Goal: Transaction & Acquisition: Purchase product/service

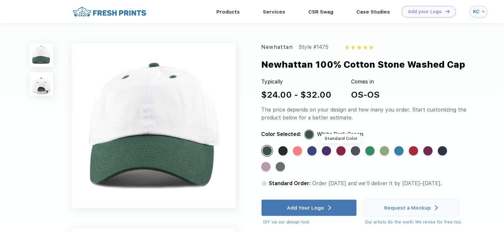
click at [343, 150] on div "Standard Color" at bounding box center [341, 150] width 9 height 9
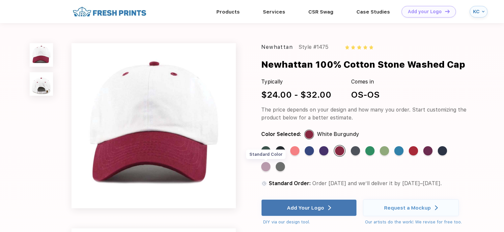
click at [264, 166] on div "Standard Color" at bounding box center [265, 166] width 9 height 9
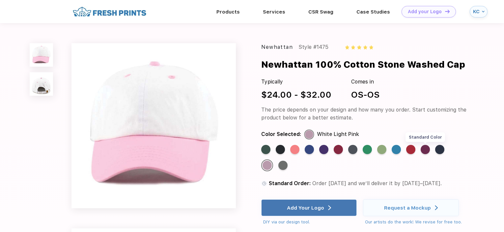
click at [427, 149] on div "Standard Color" at bounding box center [425, 149] width 9 height 9
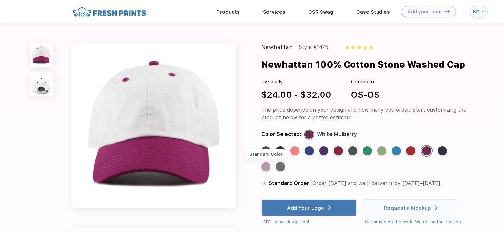
click at [268, 168] on div "Standard Color" at bounding box center [265, 166] width 9 height 9
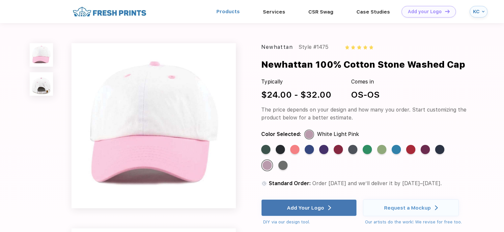
click at [238, 14] on link "Products" at bounding box center [228, 12] width 23 height 6
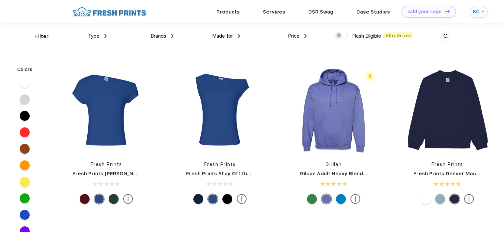
scroll to position [0, 0]
click at [126, 12] on img at bounding box center [109, 12] width 77 height 12
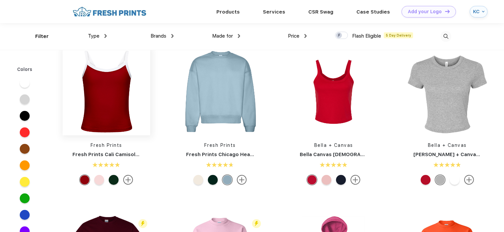
scroll to position [297, 0]
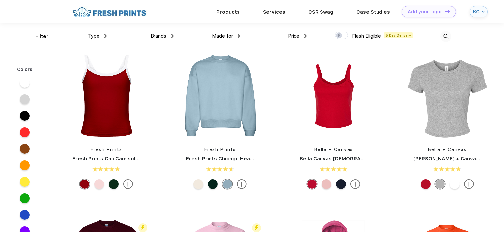
click at [90, 37] on span "Type" at bounding box center [94, 36] width 12 height 6
click at [107, 33] on div "Brands Most Popular Brands Moleskine Hydroflask Marine Layer S'well [PERSON_NAM…" at bounding box center [140, 36] width 67 height 27
click at [105, 35] on img at bounding box center [105, 36] width 2 height 4
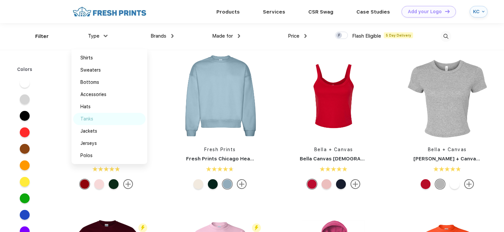
click at [98, 119] on div "Tanks" at bounding box center [109, 119] width 73 height 12
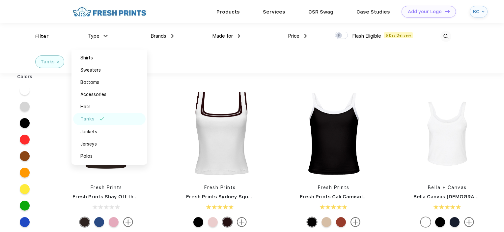
click at [498, 73] on div "Tanks" at bounding box center [252, 61] width 504 height 23
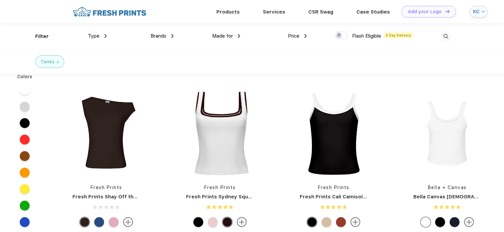
click at [238, 36] on img at bounding box center [239, 36] width 2 height 4
click at [212, 94] on div "Youth" at bounding box center [211, 94] width 13 height 7
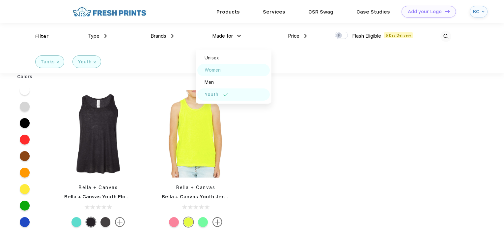
click at [230, 72] on div "Women" at bounding box center [233, 70] width 73 height 12
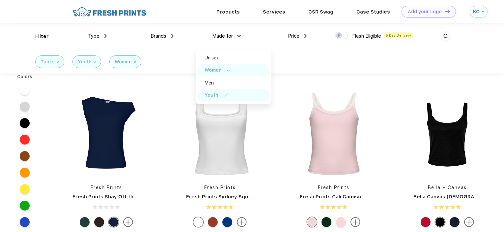
click at [226, 94] on img at bounding box center [225, 94] width 5 height 3
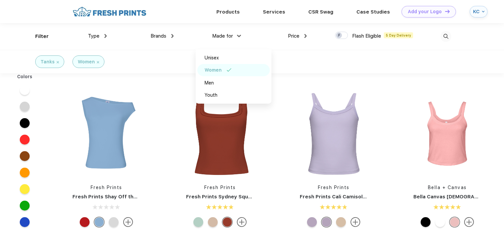
click at [101, 34] on div "Type" at bounding box center [97, 36] width 19 height 8
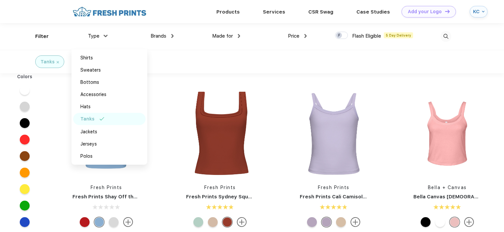
click at [101, 34] on div "Type" at bounding box center [97, 36] width 19 height 8
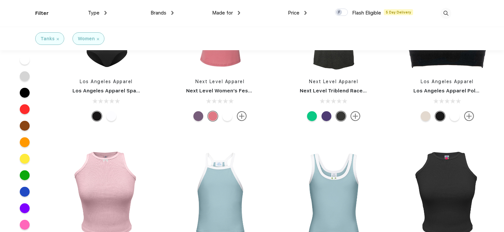
scroll to position [1483, 0]
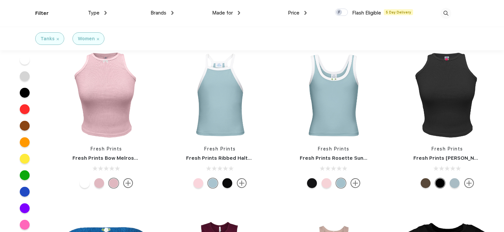
click at [196, 185] on div at bounding box center [198, 183] width 10 height 10
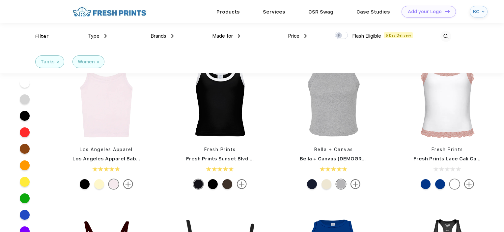
scroll to position [66, 0]
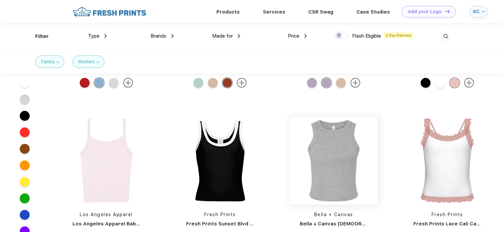
click at [339, 169] on img at bounding box center [334, 161] width 88 height 88
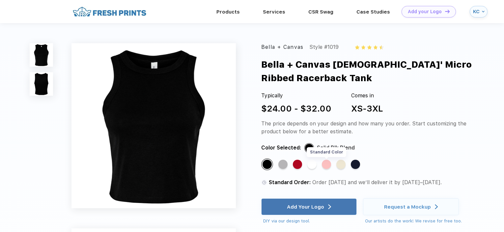
click at [326, 166] on div "Standard Color" at bounding box center [326, 164] width 9 height 9
